Goal: Transaction & Acquisition: Purchase product/service

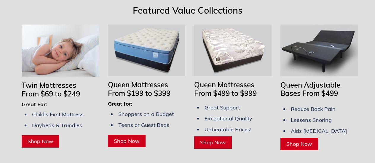
scroll to position [477, 0]
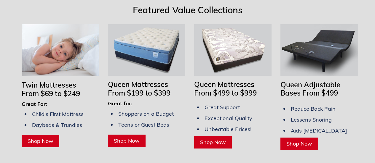
click at [305, 81] on span "Queen Adjustable Bases From $499" at bounding box center [311, 88] width 60 height 17
click at [295, 141] on span "Shop Now" at bounding box center [299, 144] width 26 height 7
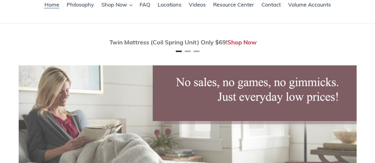
scroll to position [0, 0]
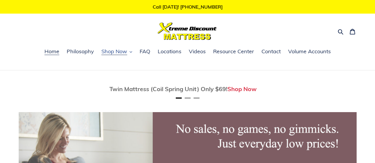
click at [125, 53] on span "Shop Now" at bounding box center [114, 51] width 26 height 7
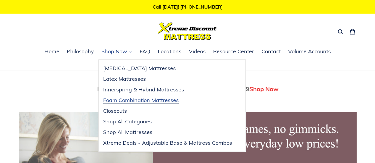
scroll to position [0, 338]
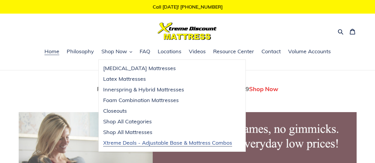
click at [130, 143] on span "Xtreme Deals - Adjustable Base & Mattress Combos" at bounding box center [167, 143] width 129 height 7
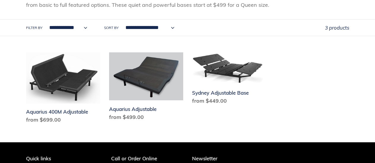
scroll to position [120, 0]
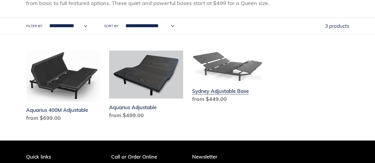
click at [214, 93] on link "Sydney Adjustable Base" at bounding box center [229, 78] width 74 height 55
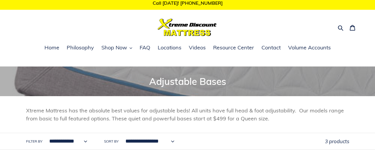
scroll to position [5, 0]
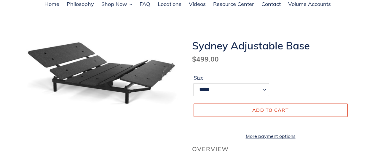
scroll to position [47, 0]
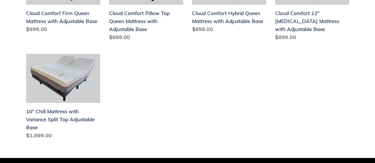
scroll to position [322, 0]
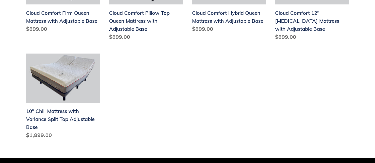
click at [129, 92] on ul "Cool Blue Firm Queen Mattress with Adjustable Base Cool Blue Firm Queen Mattres…" at bounding box center [183, 4] width 332 height 296
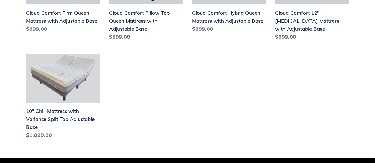
click at [47, 107] on link "10" Chill Mattress with Variance Split Top Adjustable Base" at bounding box center [63, 98] width 74 height 88
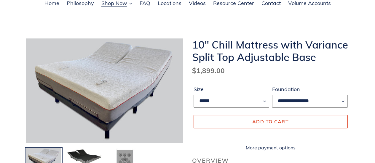
scroll to position [49, 0]
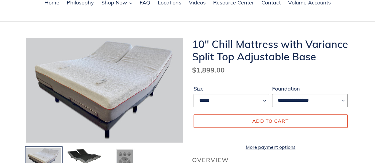
click at [265, 97] on select "*****" at bounding box center [232, 100] width 76 height 13
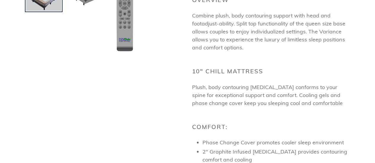
scroll to position [0, 0]
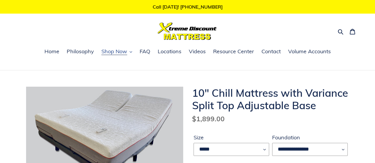
click at [118, 51] on span "Shop Now" at bounding box center [114, 51] width 26 height 7
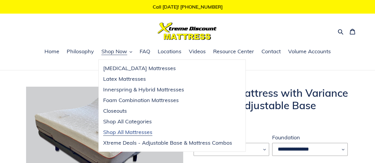
click at [136, 133] on span "Shop All Mattresses" at bounding box center [127, 132] width 49 height 7
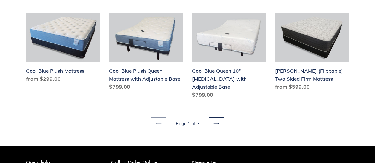
scroll to position [787, 0]
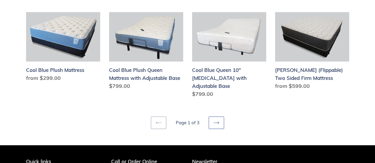
click at [214, 120] on icon at bounding box center [217, 123] width 6 height 6
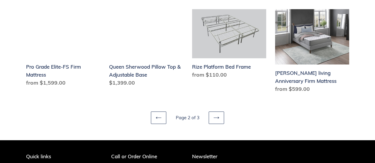
scroll to position [797, 0]
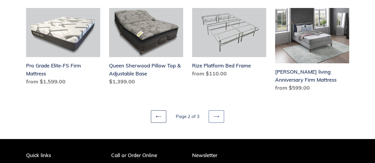
click at [218, 116] on icon at bounding box center [217, 117] width 6 height 6
